Goal: Task Accomplishment & Management: Use online tool/utility

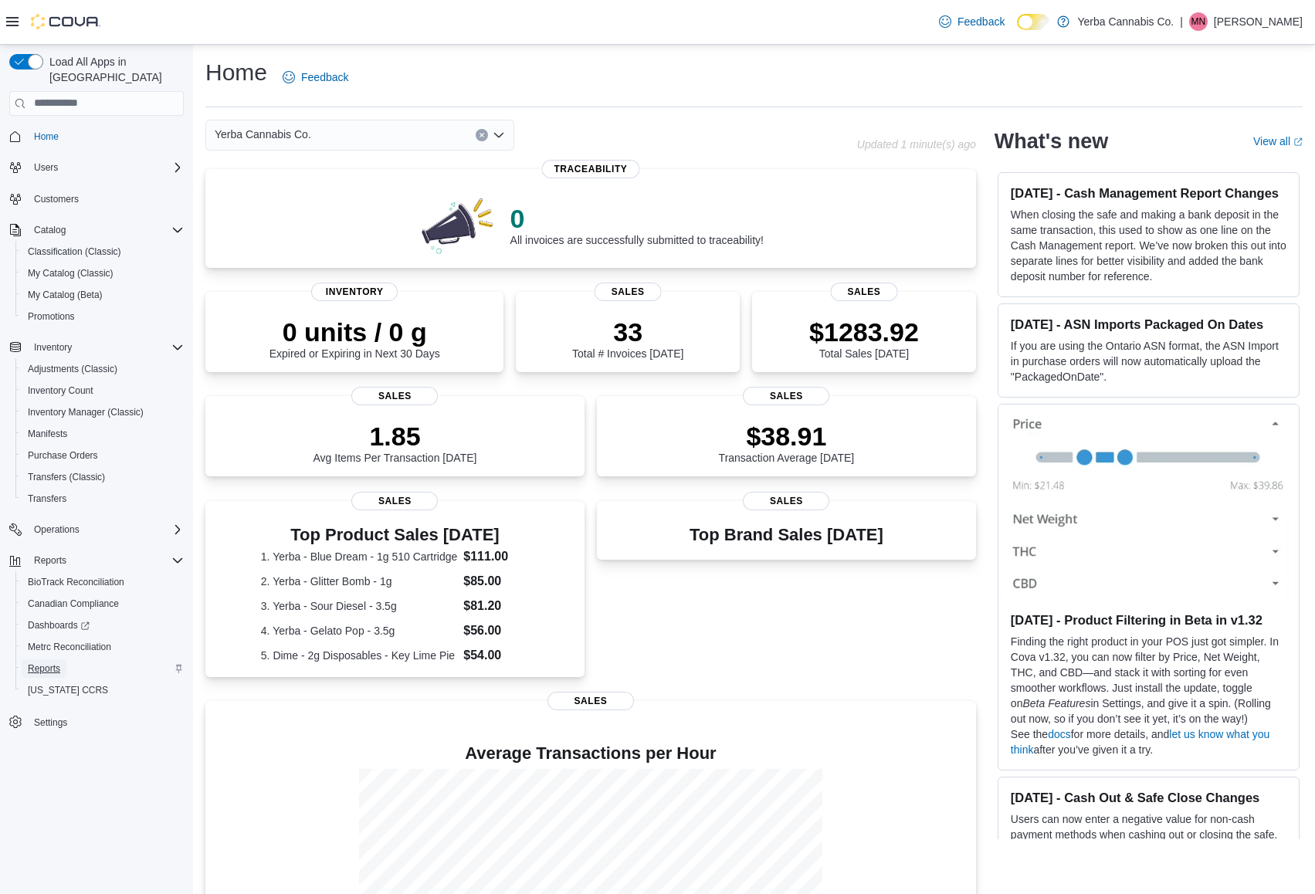
click at [32, 662] on span "Reports" at bounding box center [44, 668] width 32 height 12
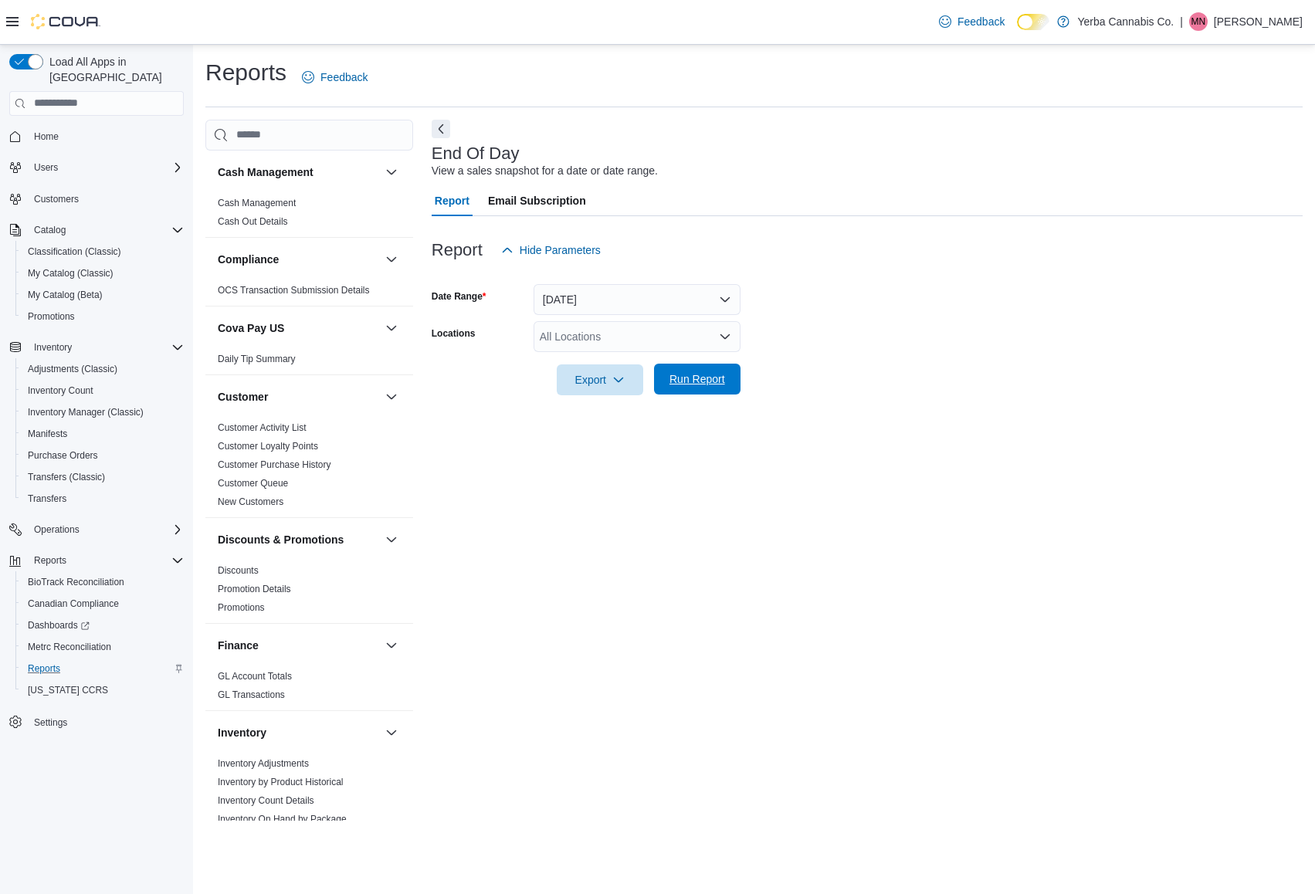
click at [715, 383] on span "Run Report" at bounding box center [697, 378] width 56 height 15
